Goal: Task Accomplishment & Management: Use online tool/utility

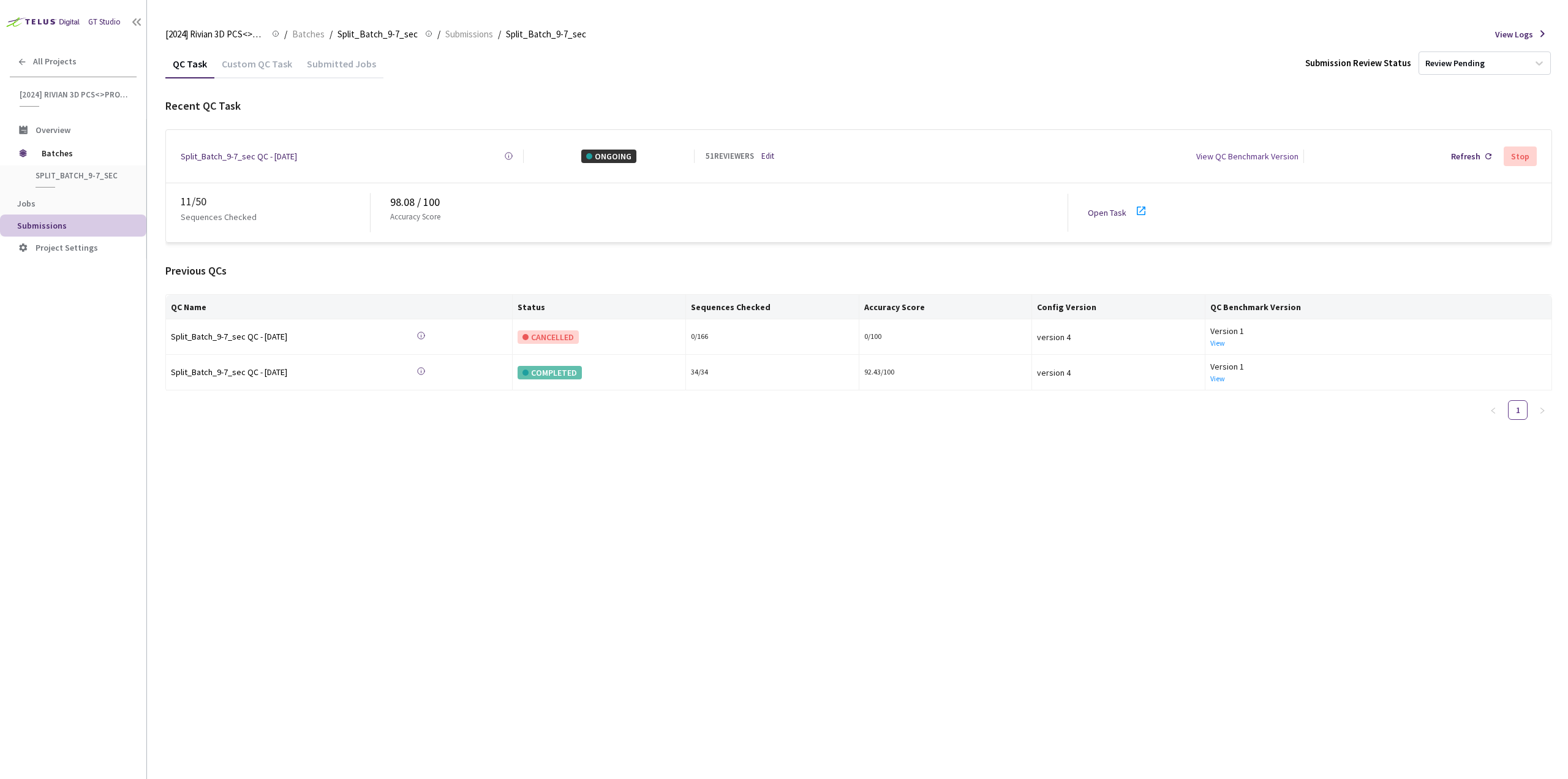
click at [257, 67] on div "Custom QC Task" at bounding box center [257, 68] width 86 height 21
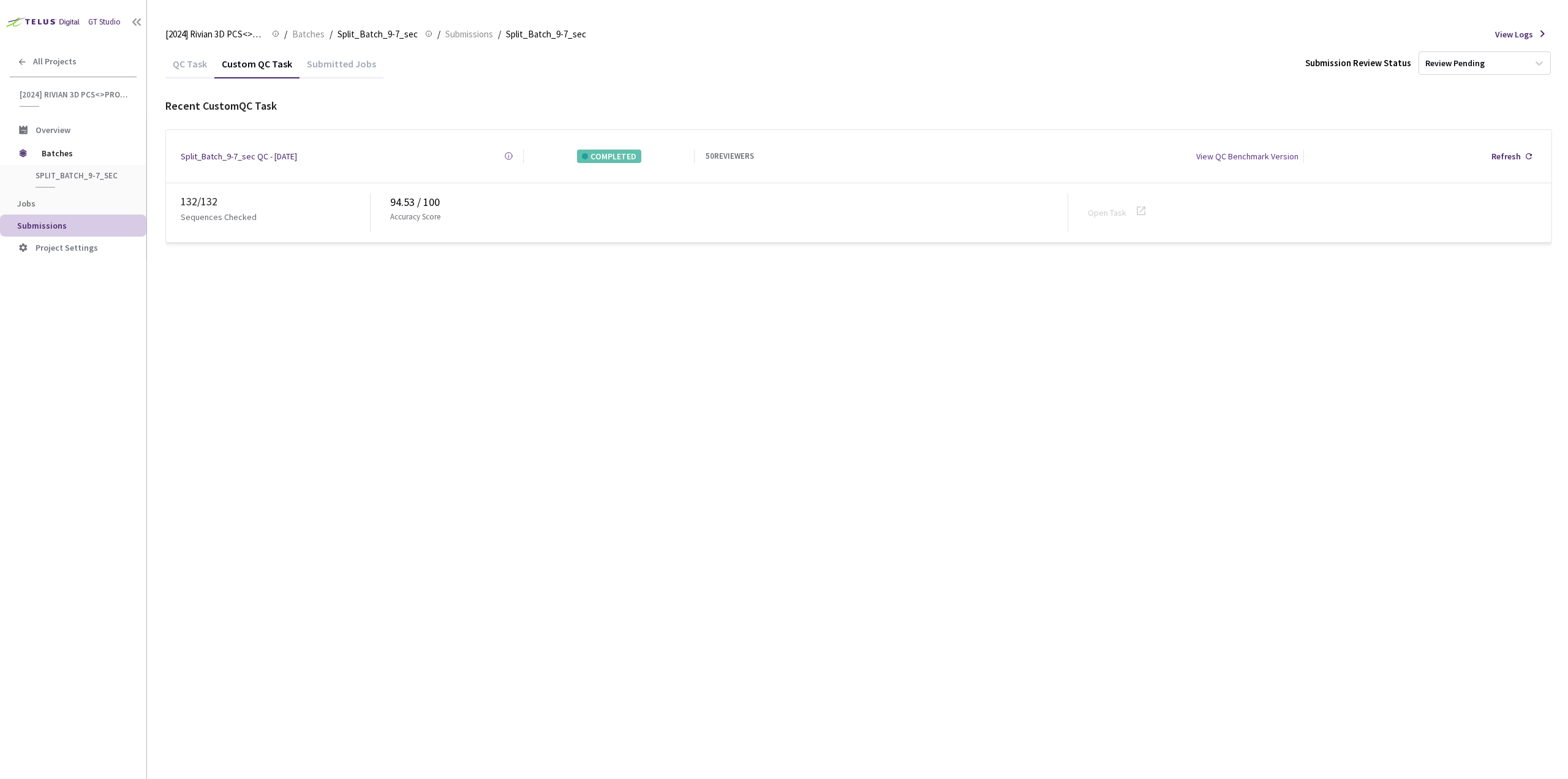
click at [203, 64] on div "QC Task" at bounding box center [190, 68] width 49 height 21
